Goal: Use online tool/utility: Utilize a website feature to perform a specific function

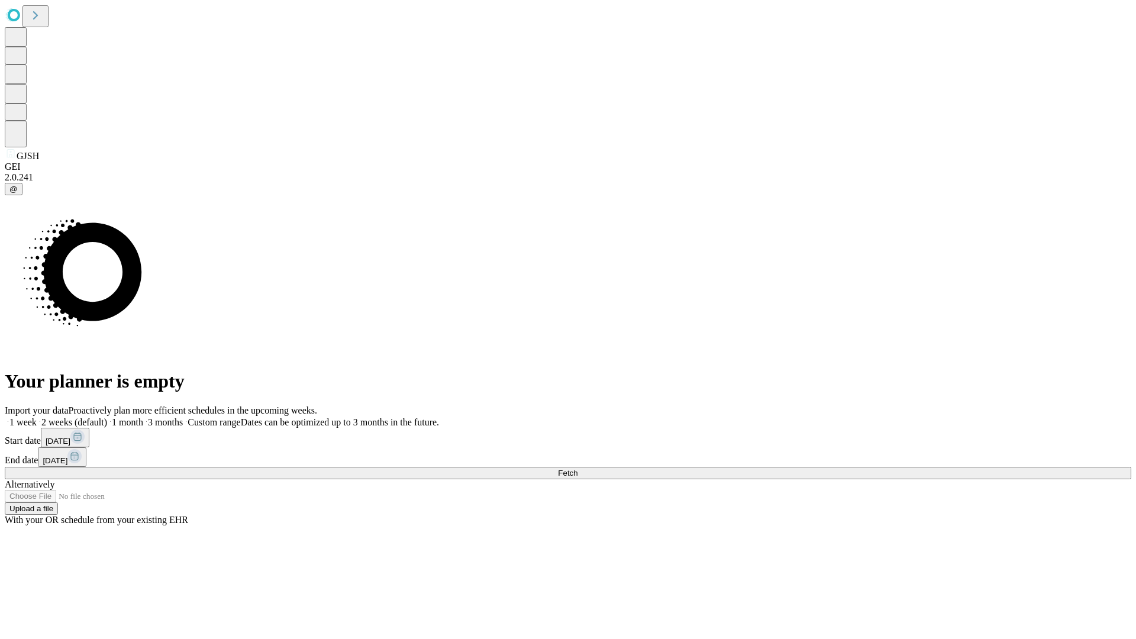
click at [578, 469] on span "Fetch" at bounding box center [568, 473] width 20 height 9
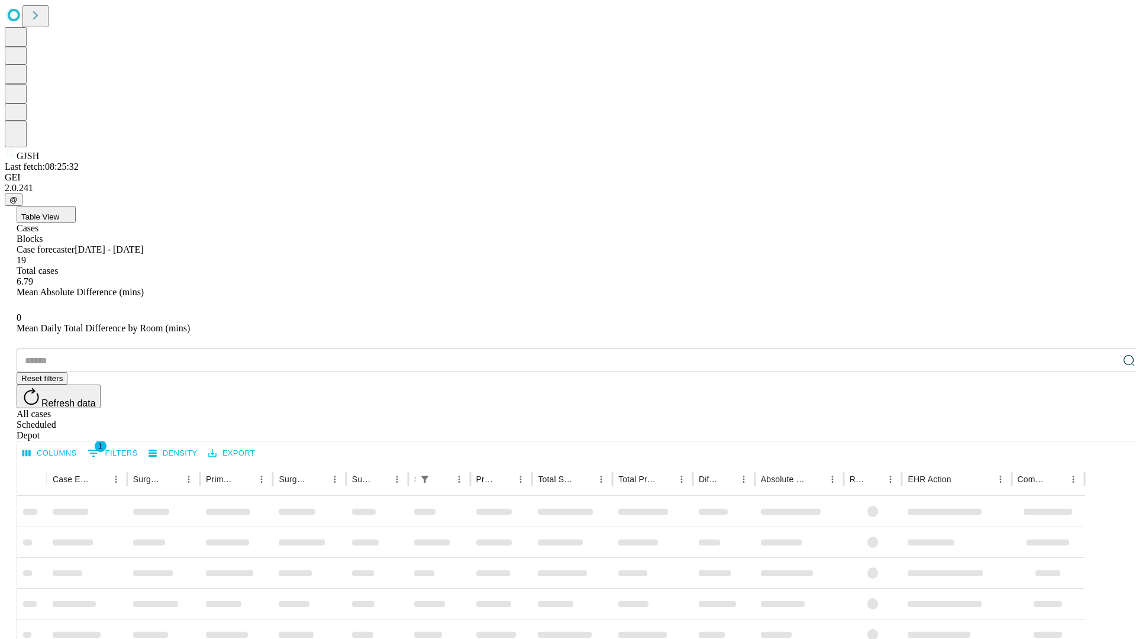
click at [59, 212] on span "Table View" at bounding box center [40, 216] width 38 height 9
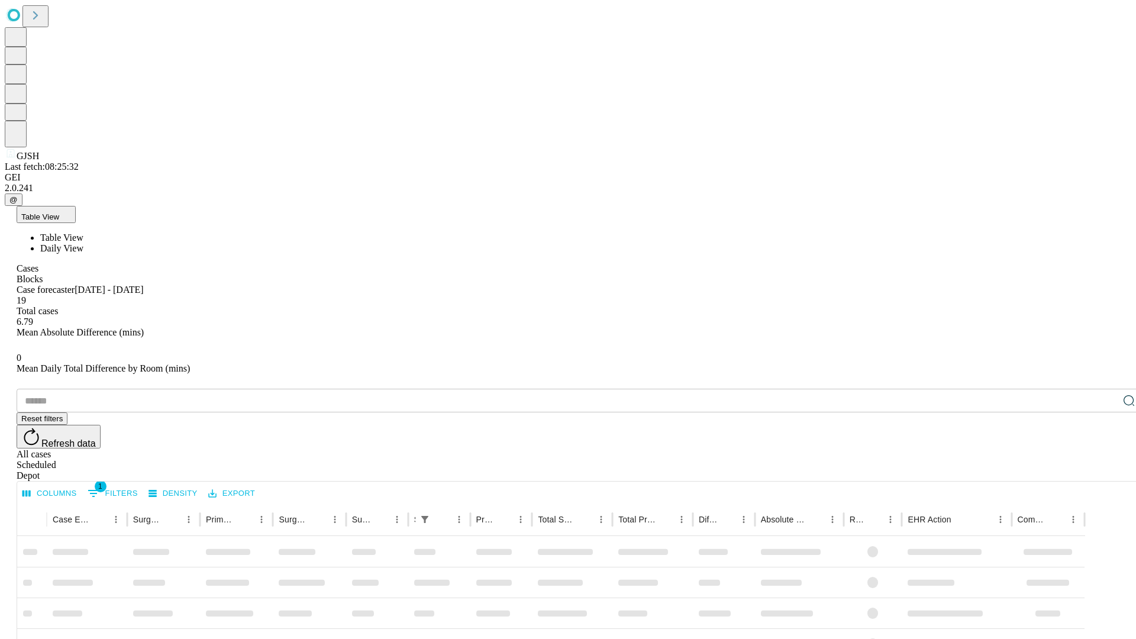
click at [83, 243] on span "Daily View" at bounding box center [61, 248] width 43 height 10
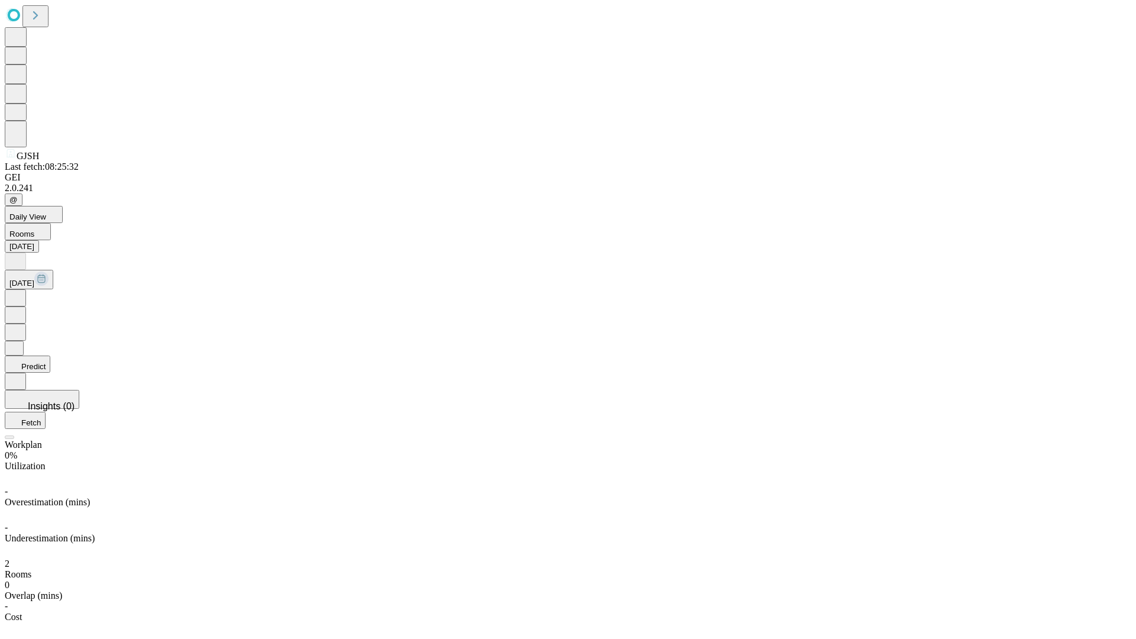
click at [50, 356] on button "Predict" at bounding box center [28, 364] width 46 height 17
